Goal: Information Seeking & Learning: Learn about a topic

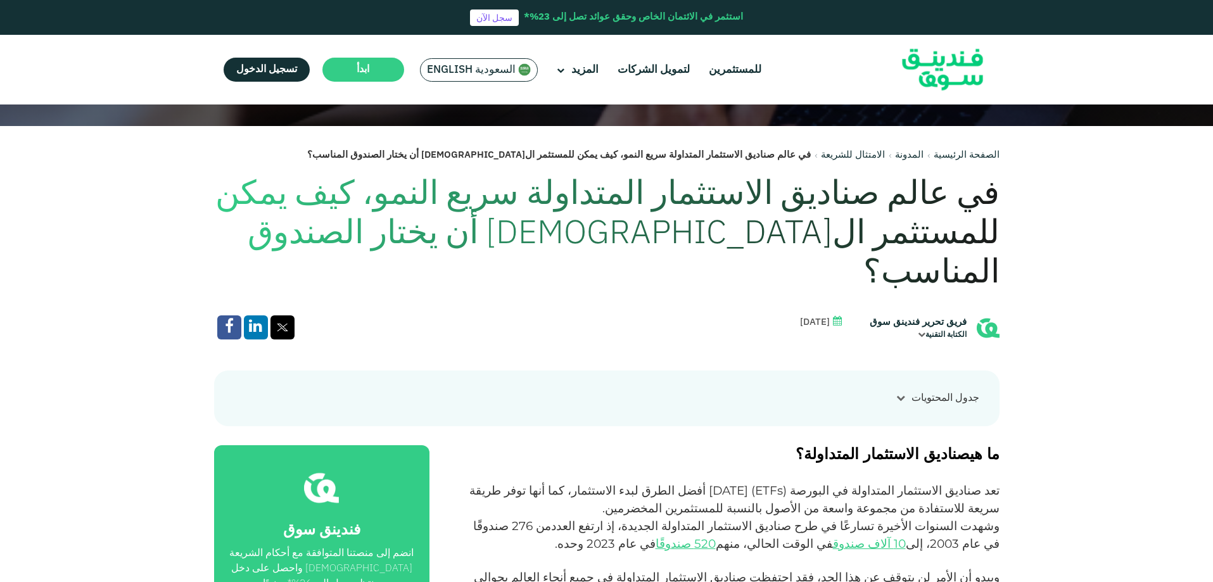
scroll to position [443, 0]
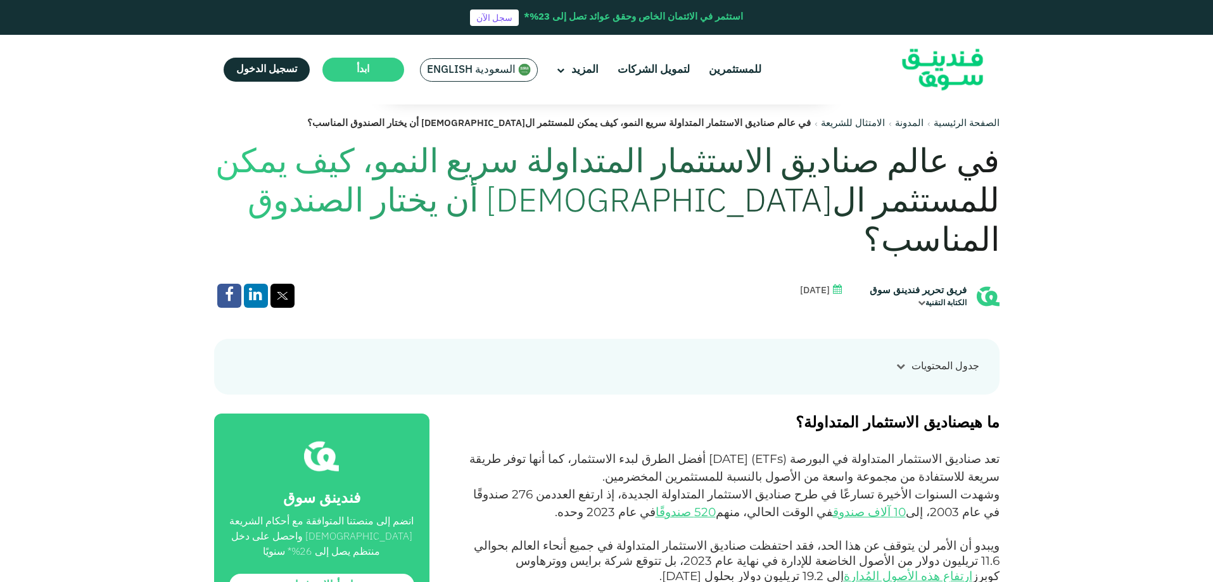
click at [899, 360] on div at bounding box center [901, 366] width 22 height 13
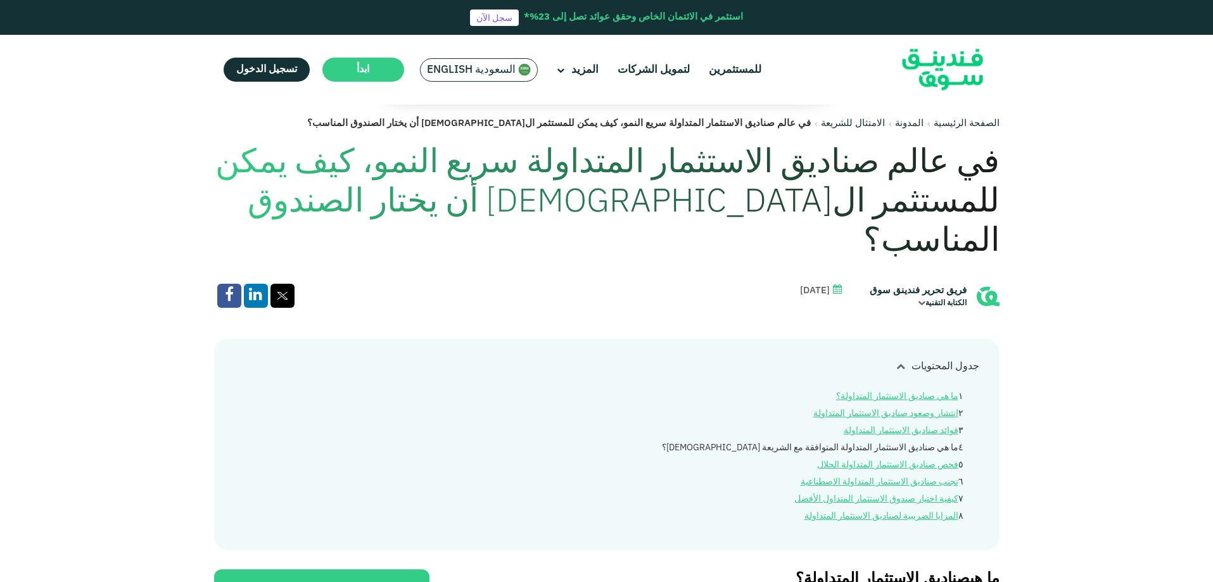
click at [897, 443] on link "ما هي صناديق الاستثمار المتداولة المتوافقة مع الشريعة الإسلامية؟" at bounding box center [810, 447] width 296 height 9
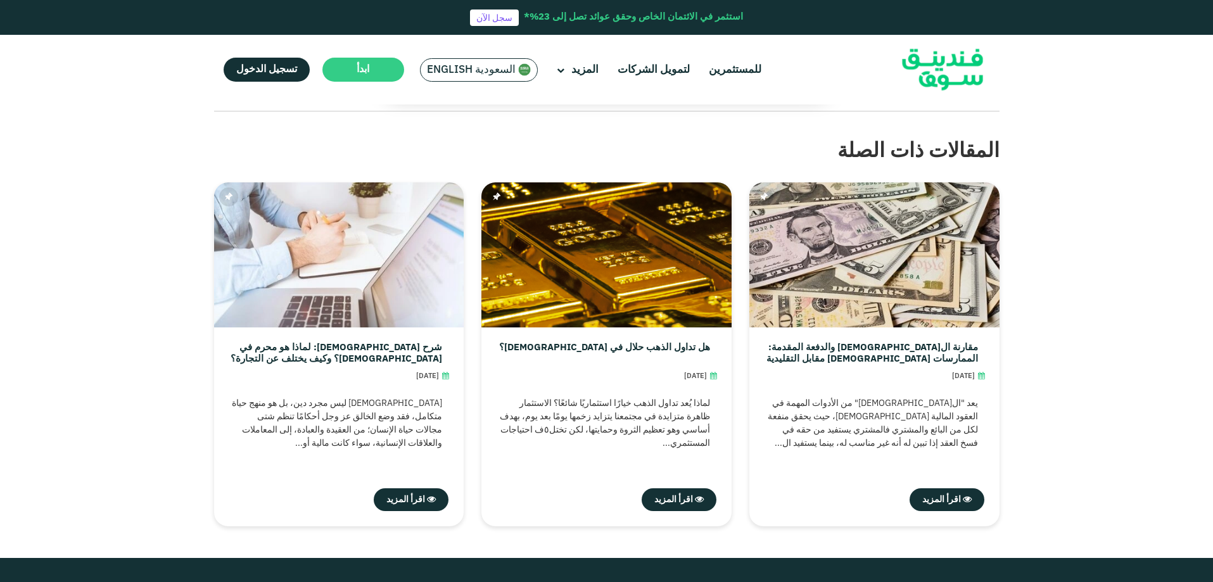
scroll to position [3682, 0]
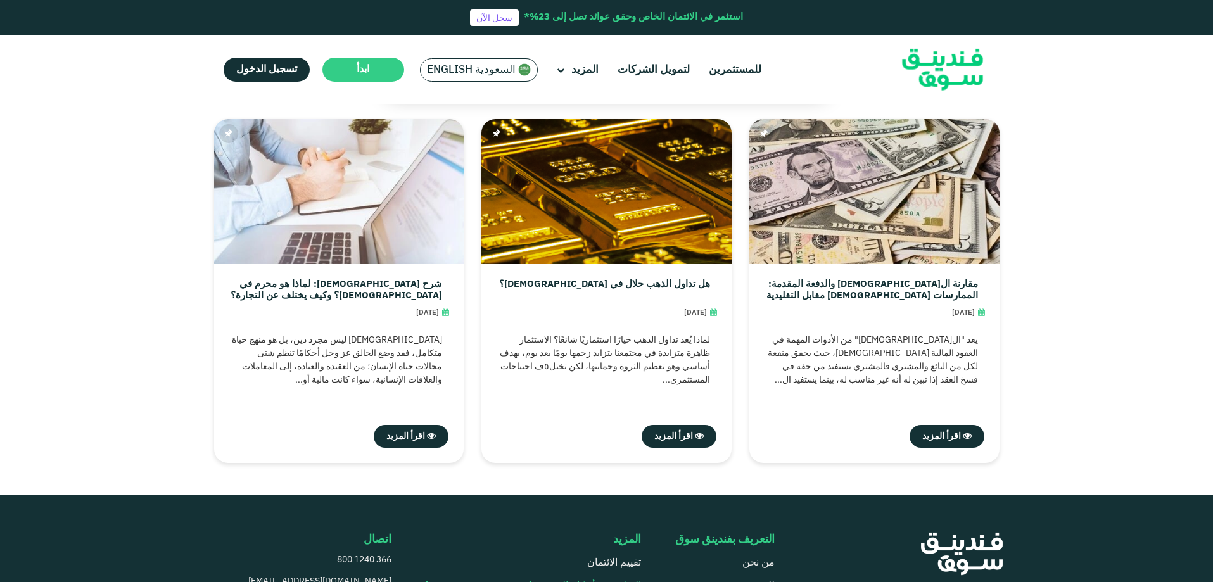
click at [532, 581] on link "التوافق مع أحكام الشريعة [DEMOGRAPHIC_DATA]" at bounding box center [533, 585] width 216 height 9
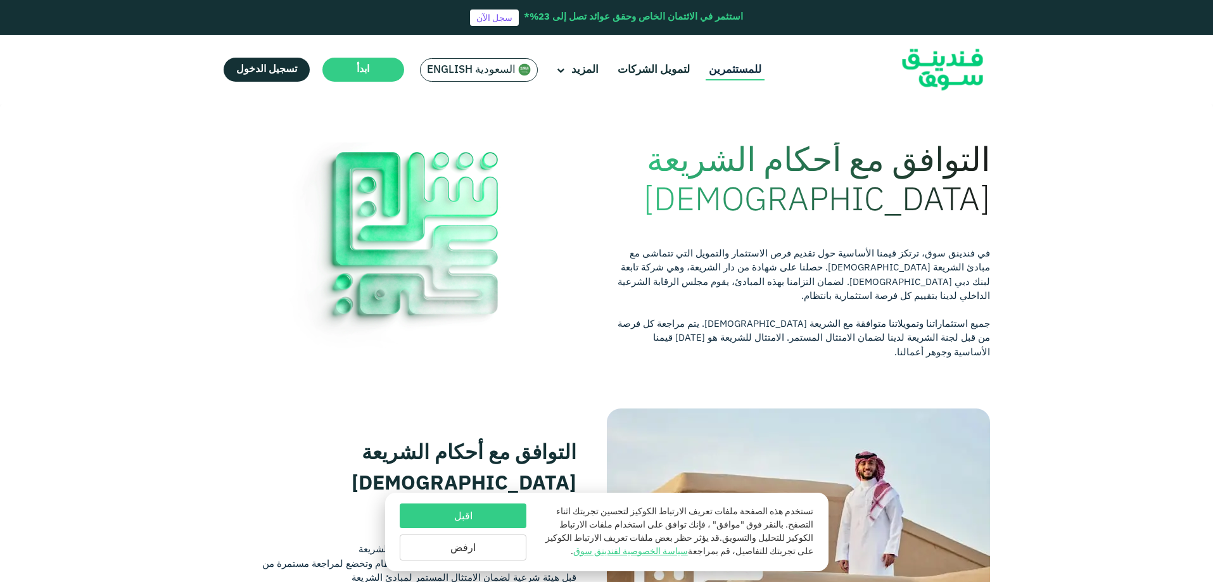
click at [744, 69] on link "للمستثمرين" at bounding box center [734, 70] width 59 height 21
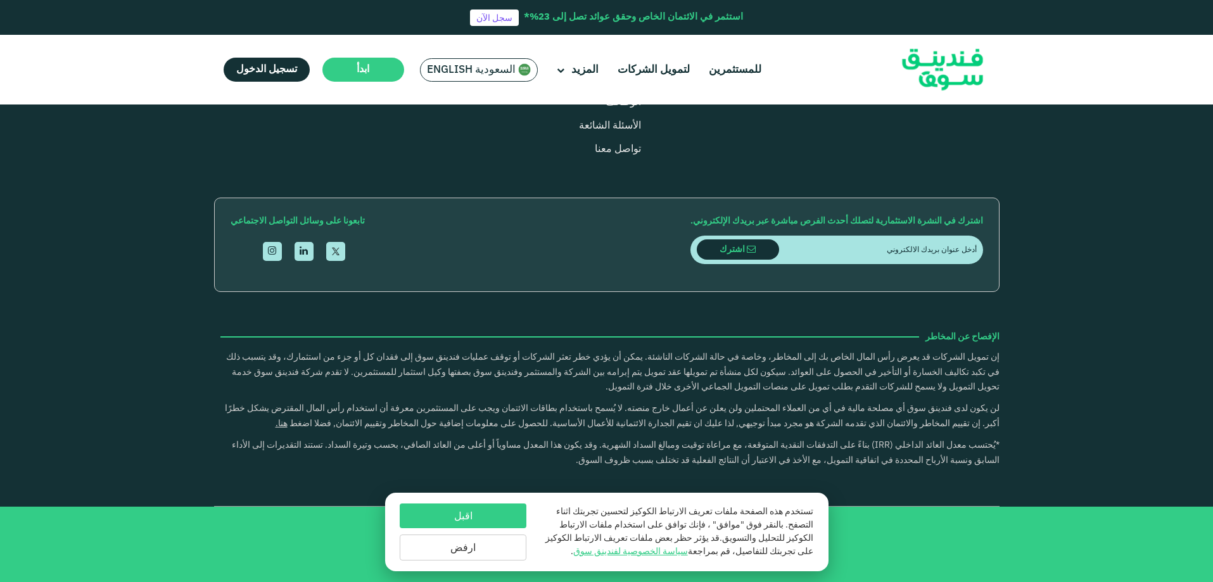
scroll to position [1773, 0]
click at [467, 507] on button "اقبل" at bounding box center [463, 515] width 127 height 25
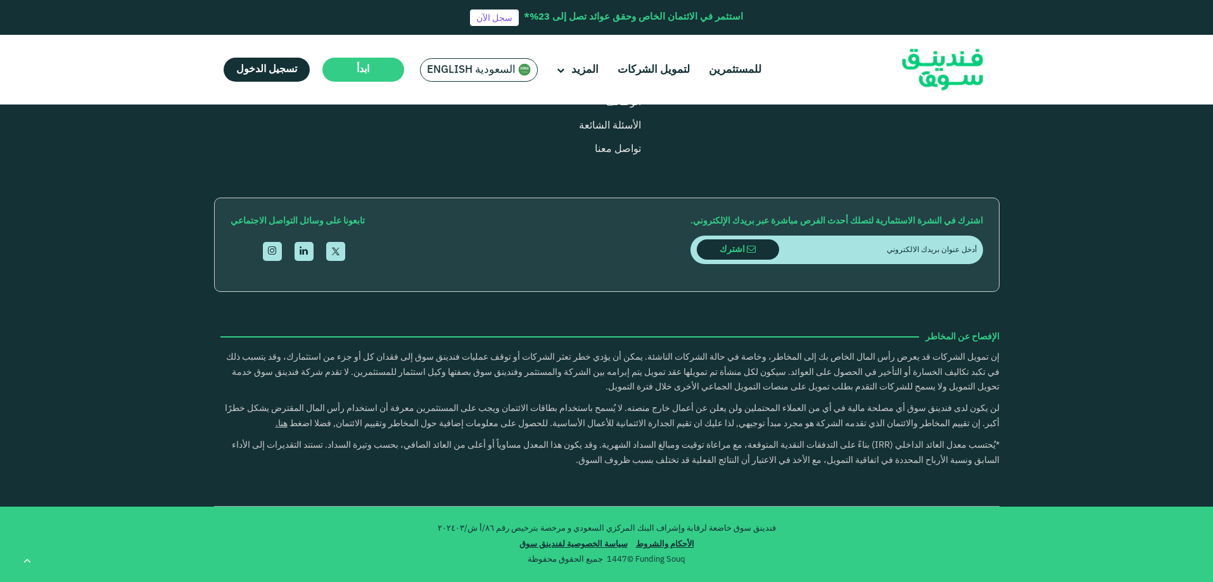
scroll to position [2406, 0]
drag, startPoint x: 939, startPoint y: 289, endPoint x: 918, endPoint y: 289, distance: 20.9
type tc-range-slider "50000"
drag, startPoint x: 918, startPoint y: 289, endPoint x: 949, endPoint y: 289, distance: 31.0
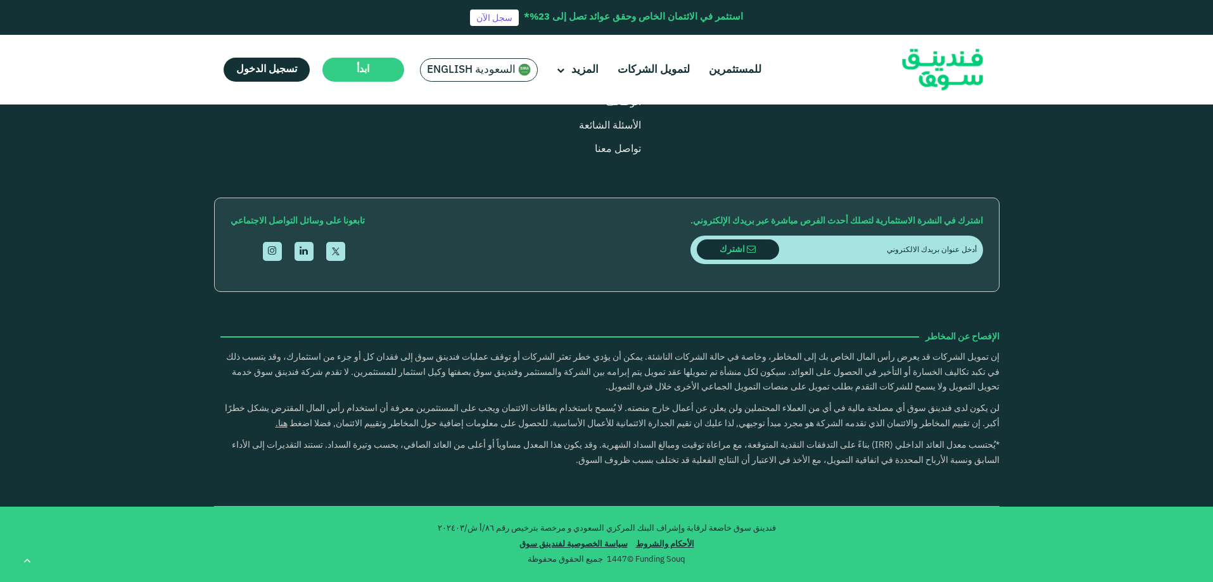
type tc-range-slider "1"
drag, startPoint x: 579, startPoint y: 286, endPoint x: 724, endPoint y: 280, distance: 145.2
drag, startPoint x: 951, startPoint y: 286, endPoint x: 912, endPoint y: 288, distance: 38.7
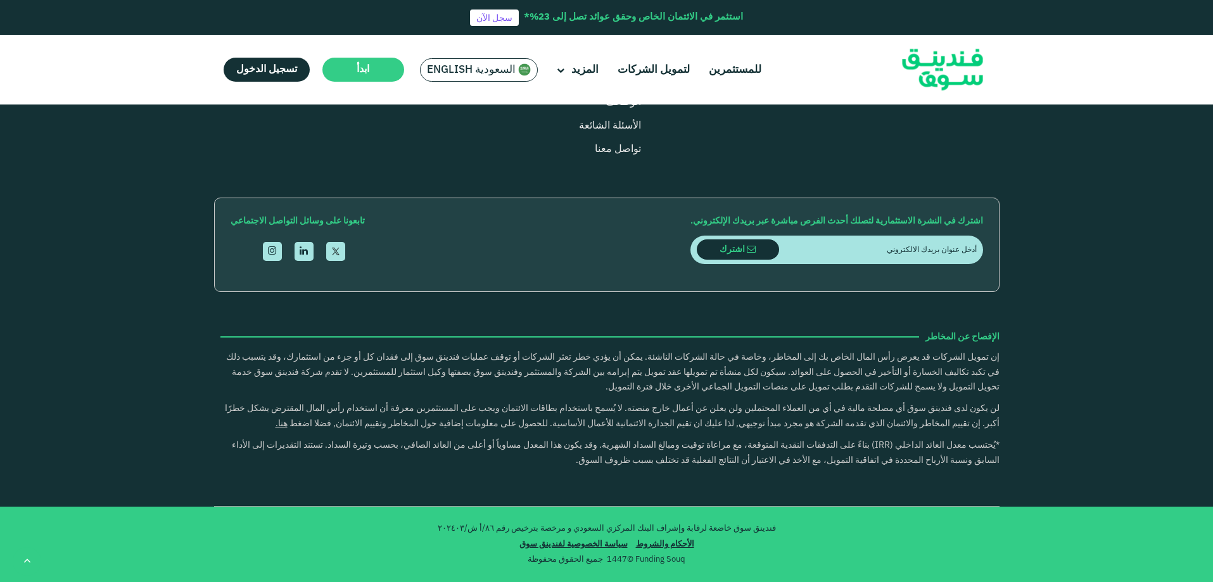
drag, startPoint x: 912, startPoint y: 288, endPoint x: 826, endPoint y: 289, distance: 85.5
type tc-range-slider "120000"
drag, startPoint x: 826, startPoint y: 289, endPoint x: 937, endPoint y: 289, distance: 110.2
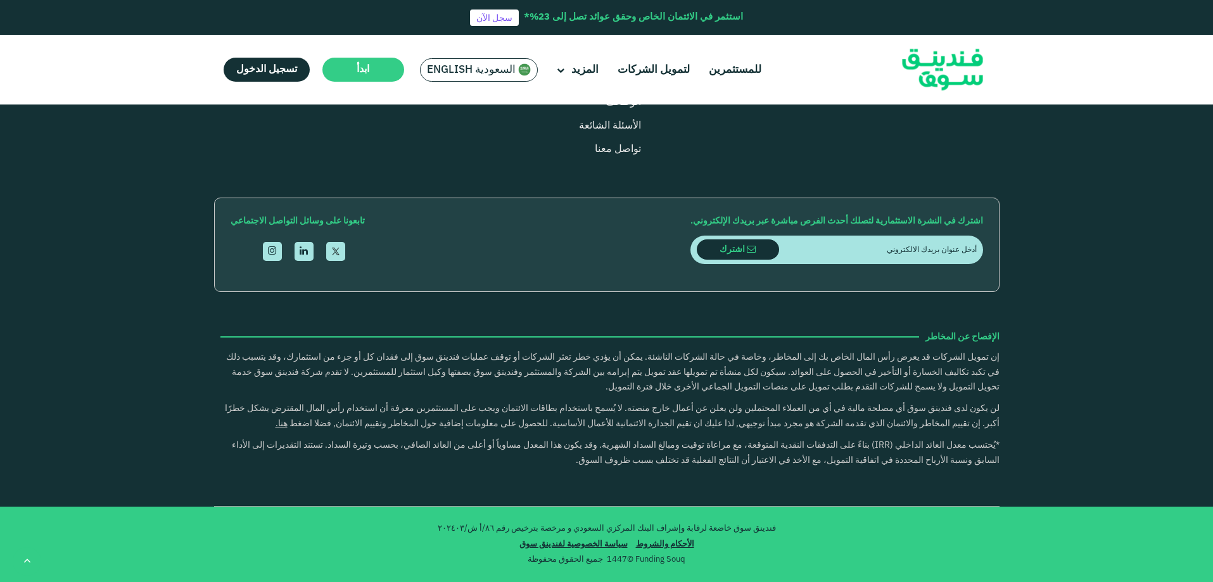
drag, startPoint x: 720, startPoint y: 288, endPoint x: 696, endPoint y: 288, distance: 24.1
type tc-range-slider "5"
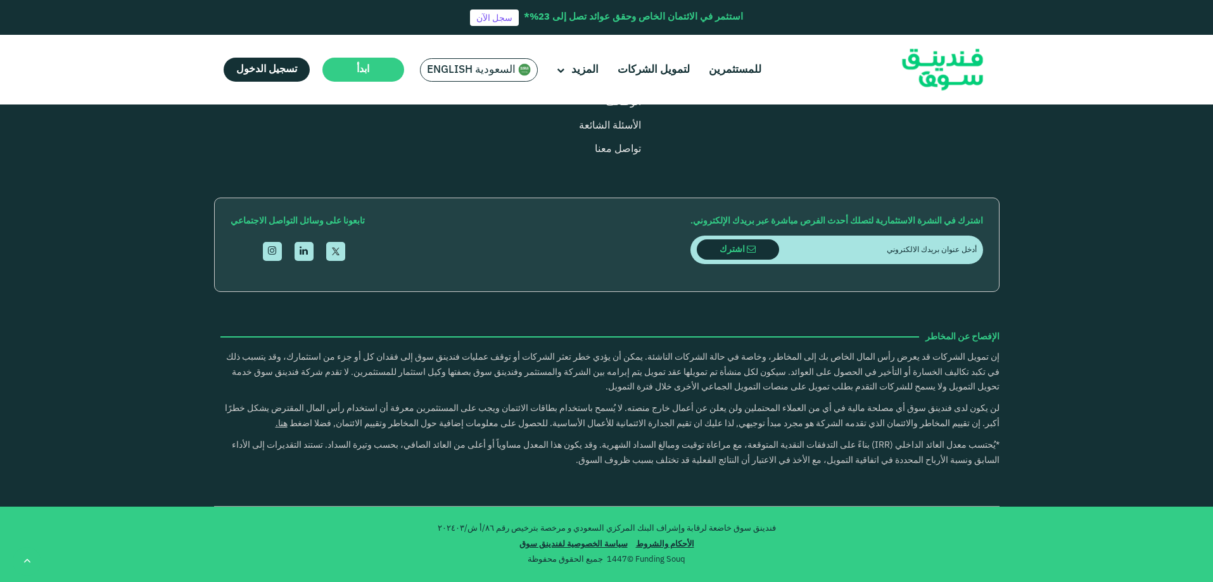
radio input "true"
drag, startPoint x: 526, startPoint y: 281, endPoint x: 633, endPoint y: 281, distance: 107.0
type tc-range-slider "5"
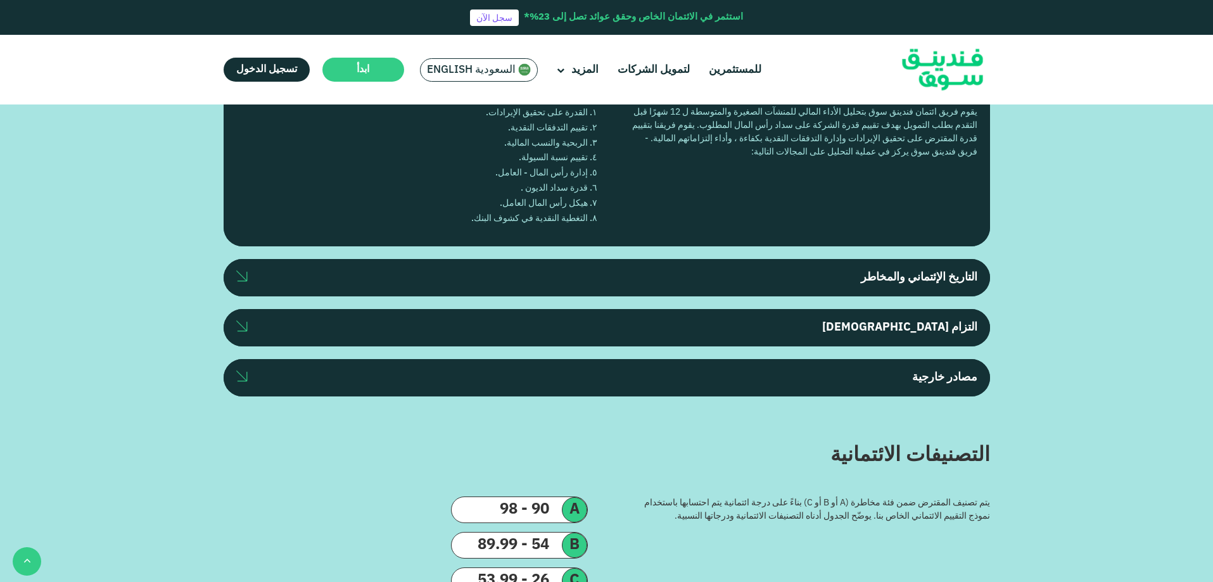
scroll to position [1330, 0]
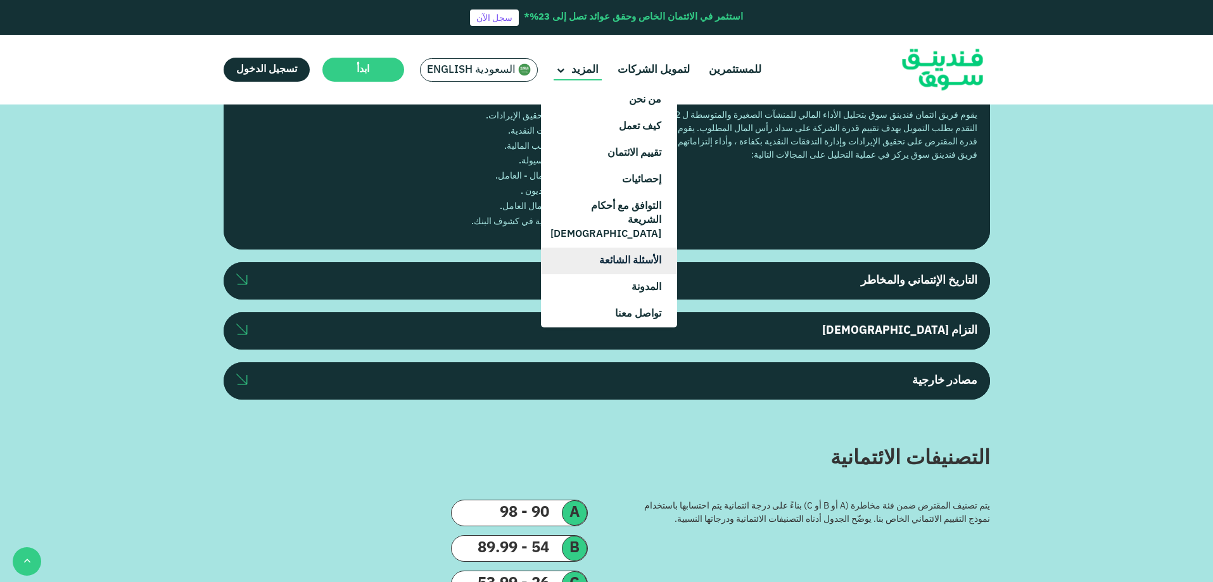
click at [609, 248] on link "الأسئلة الشائعة" at bounding box center [609, 261] width 136 height 27
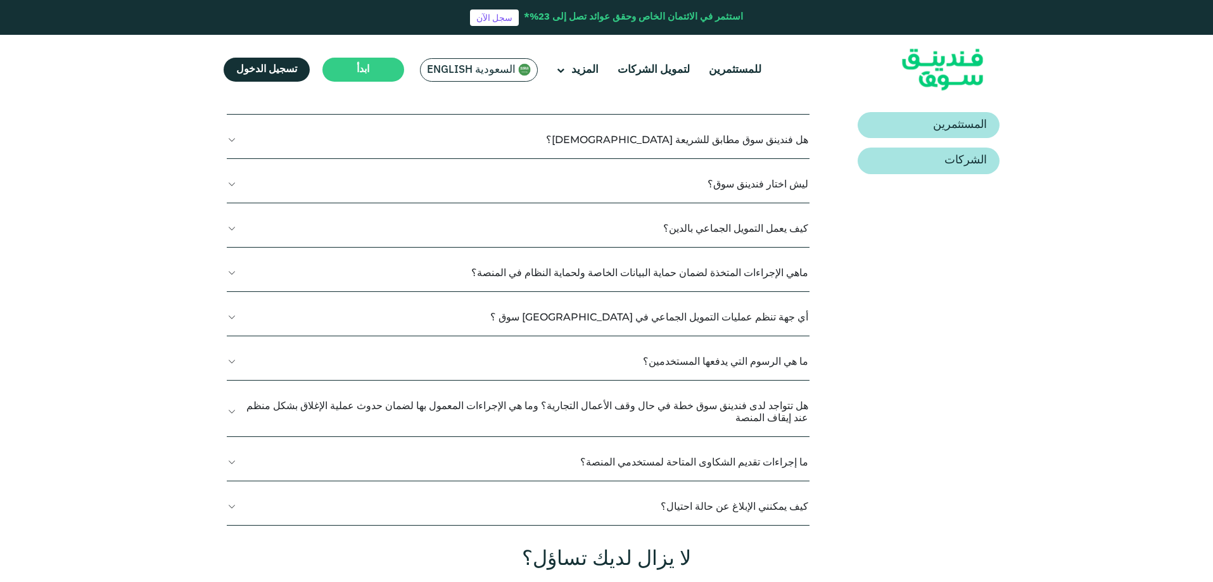
scroll to position [317, 0]
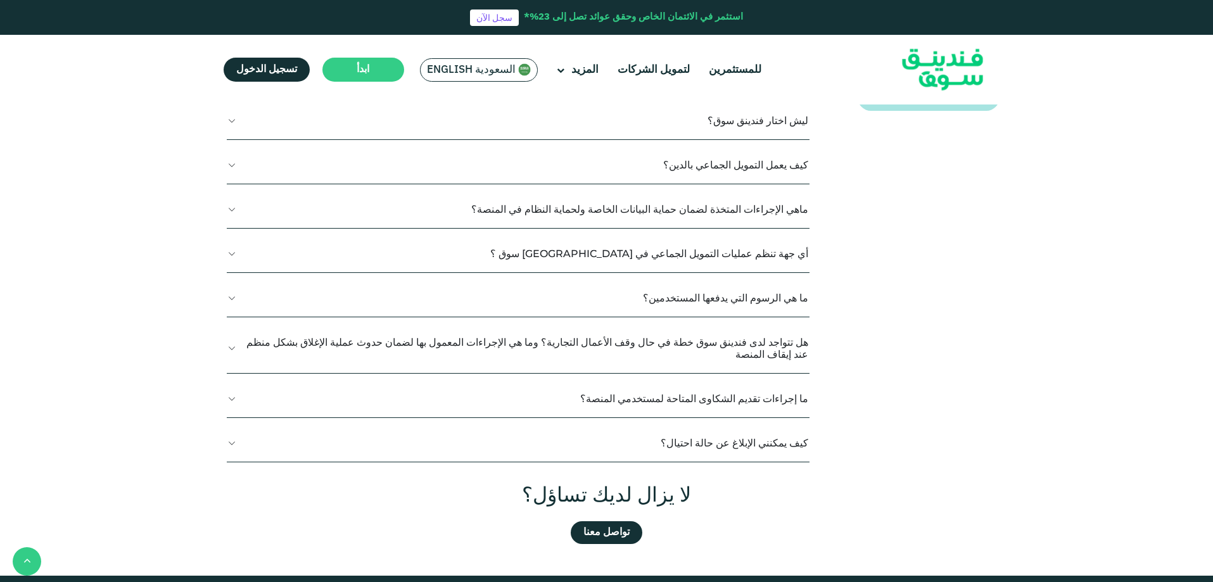
click at [229, 296] on button "ما هي الرسوم التي يدفعها المستخدمين؟" at bounding box center [518, 297] width 583 height 37
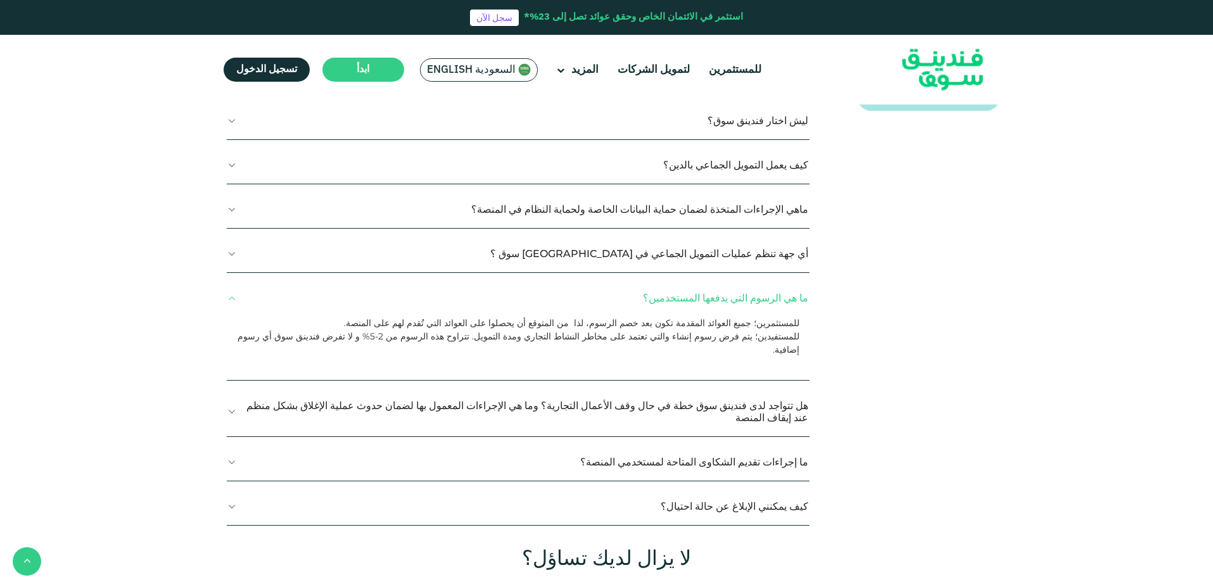
click at [229, 296] on button "ما هي الرسوم التي يدفعها المستخدمين؟" at bounding box center [518, 297] width 583 height 37
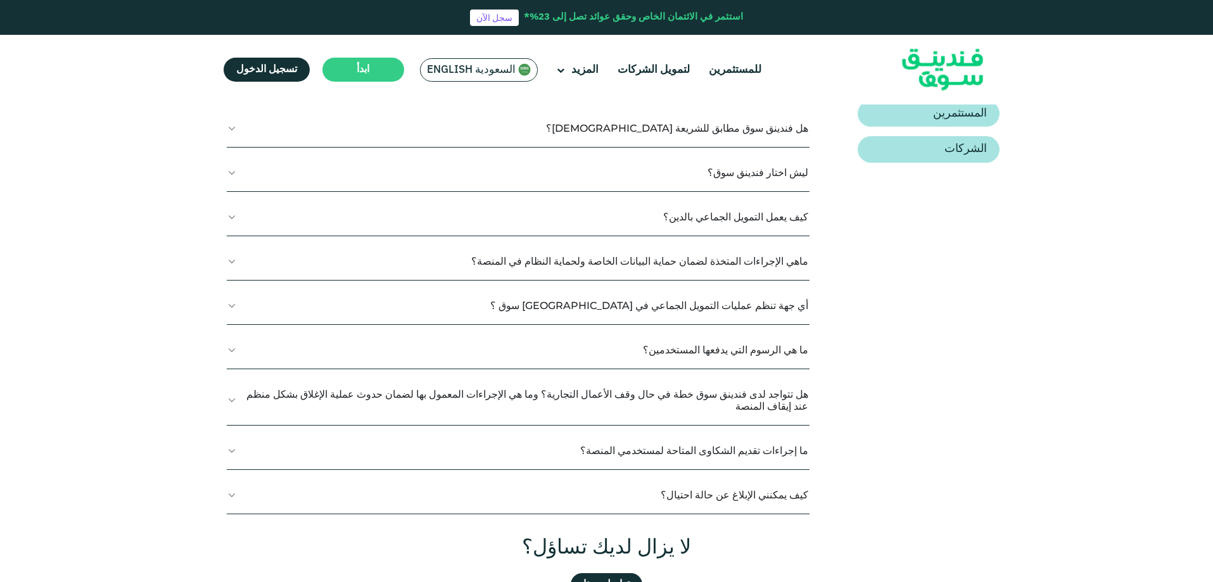
scroll to position [190, 0]
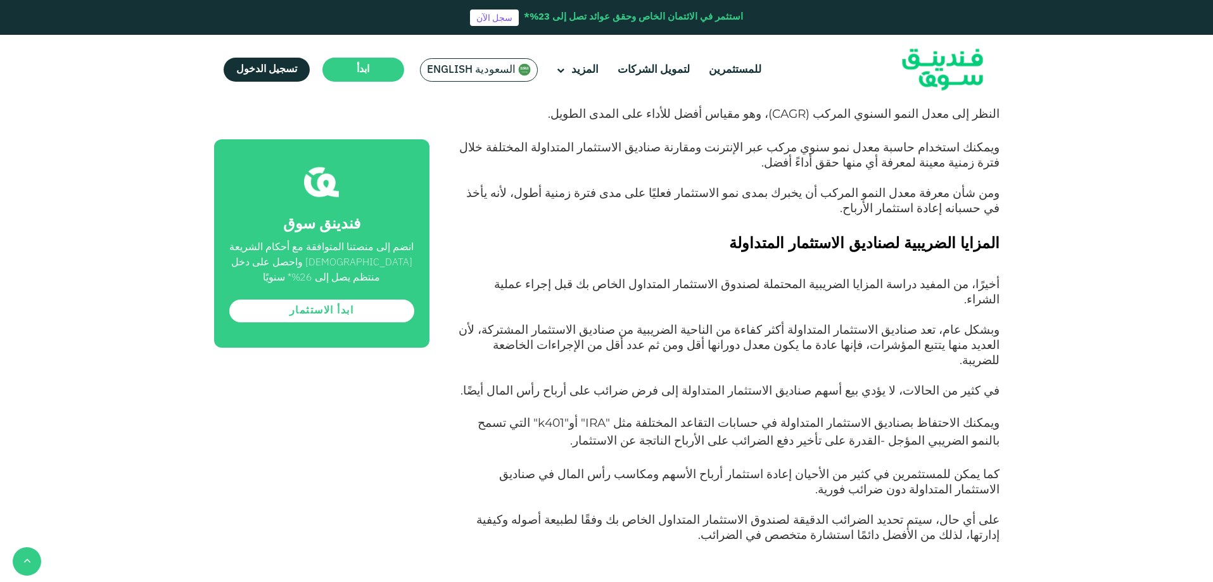
scroll to position [298, 0]
